Goal: Information Seeking & Learning: Find specific fact

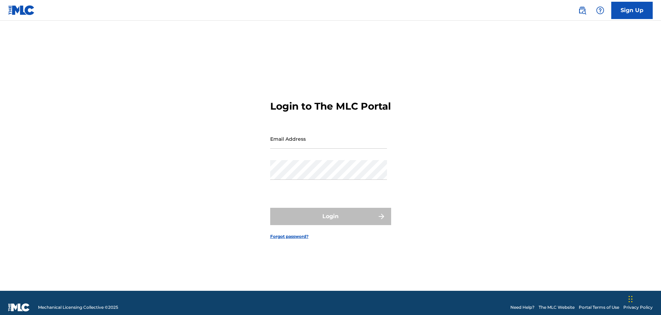
click at [447, 157] on div "Login to The MLC Portal Email Address Password Login Forgot password?" at bounding box center [331, 164] width 484 height 253
drag, startPoint x: 581, startPoint y: 11, endPoint x: 575, endPoint y: 18, distance: 8.6
click at [581, 11] on img at bounding box center [582, 10] width 8 height 8
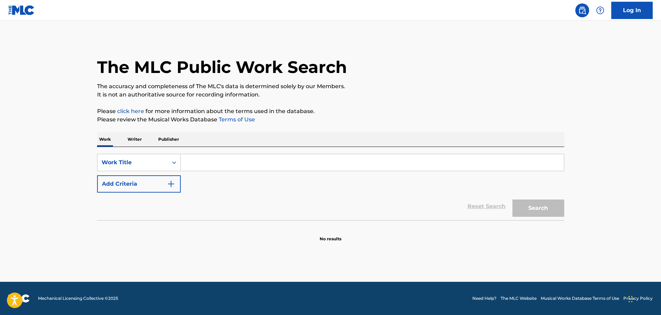
click at [211, 163] on input "Search Form" at bounding box center [372, 162] width 383 height 17
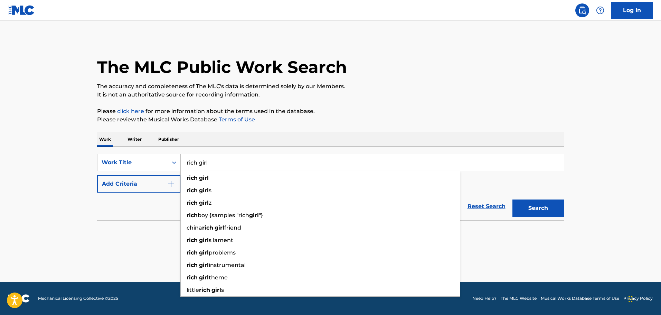
type input "rich girl"
click at [144, 190] on button "Add Criteria" at bounding box center [139, 183] width 84 height 17
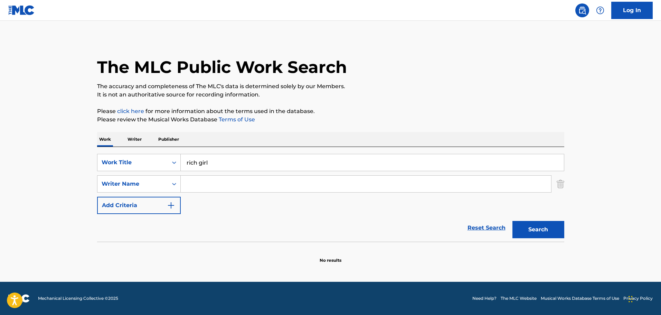
click at [205, 182] on input "Search Form" at bounding box center [366, 184] width 371 height 17
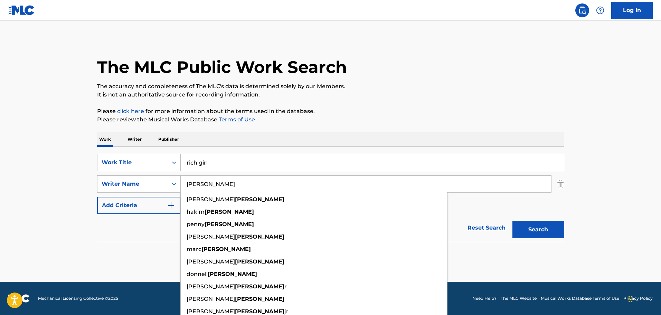
type input "[PERSON_NAME]"
click at [513, 221] on button "Search" at bounding box center [539, 229] width 52 height 17
